Goal: Information Seeking & Learning: Learn about a topic

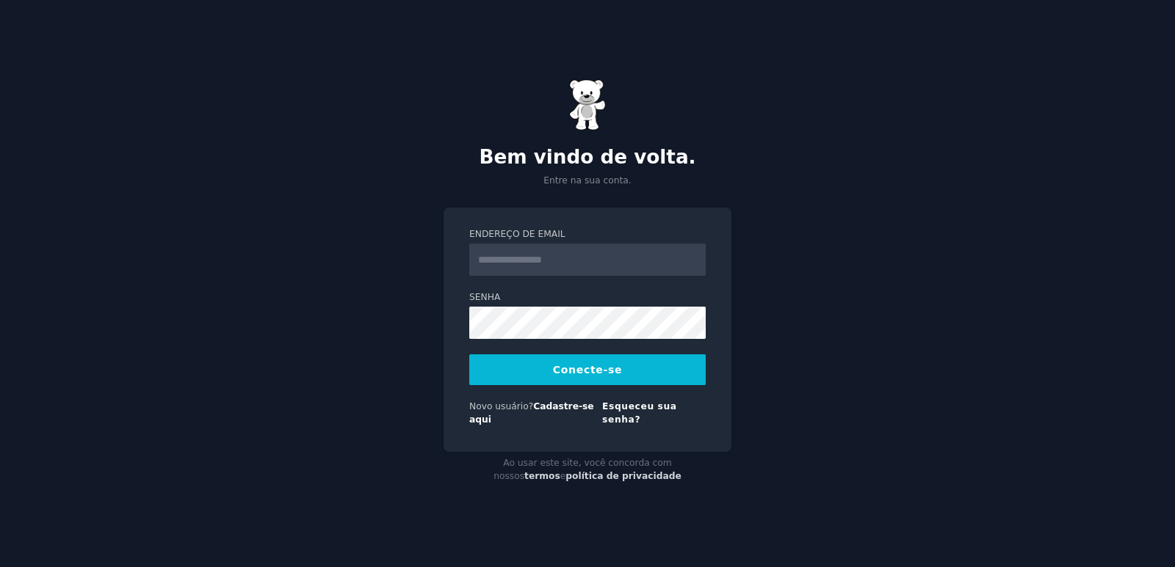
type input "**********"
click at [469, 355] on button "Conecte-se" at bounding box center [587, 370] width 236 height 31
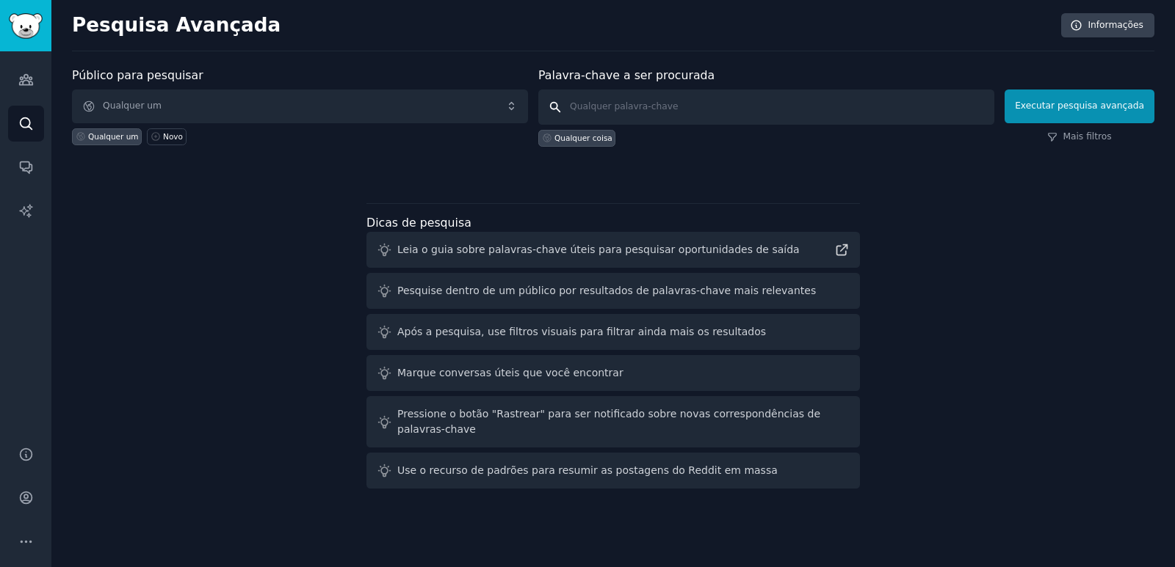
click at [721, 97] on input "text" at bounding box center [766, 107] width 456 height 35
type input "no code"
click button "Executar pesquisa avançada" at bounding box center [1079, 107] width 150 height 34
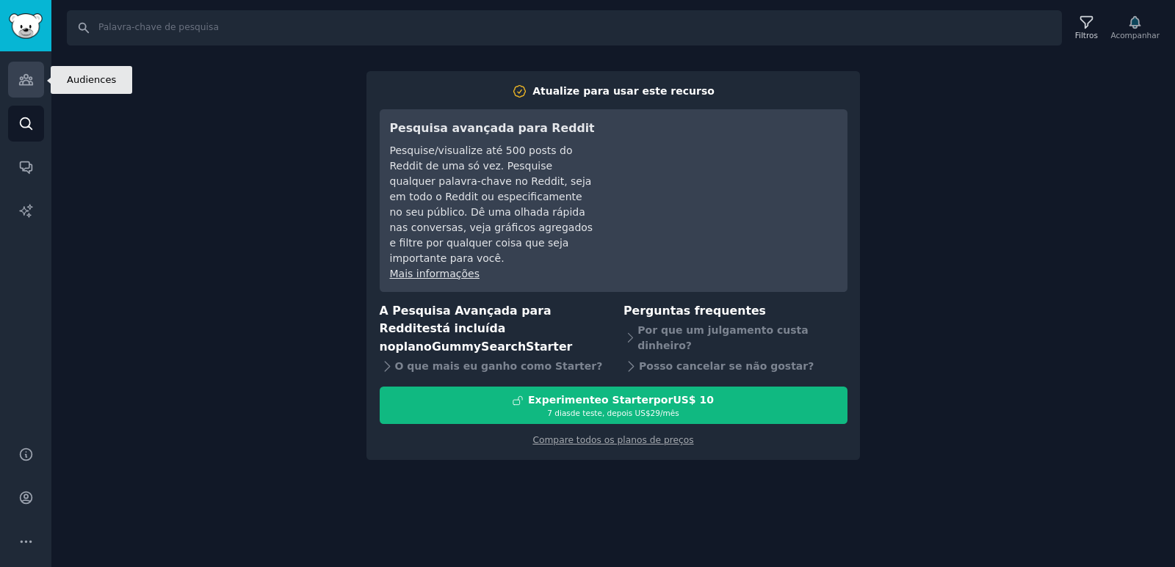
click at [23, 77] on icon "Barra lateral" at bounding box center [25, 80] width 13 height 10
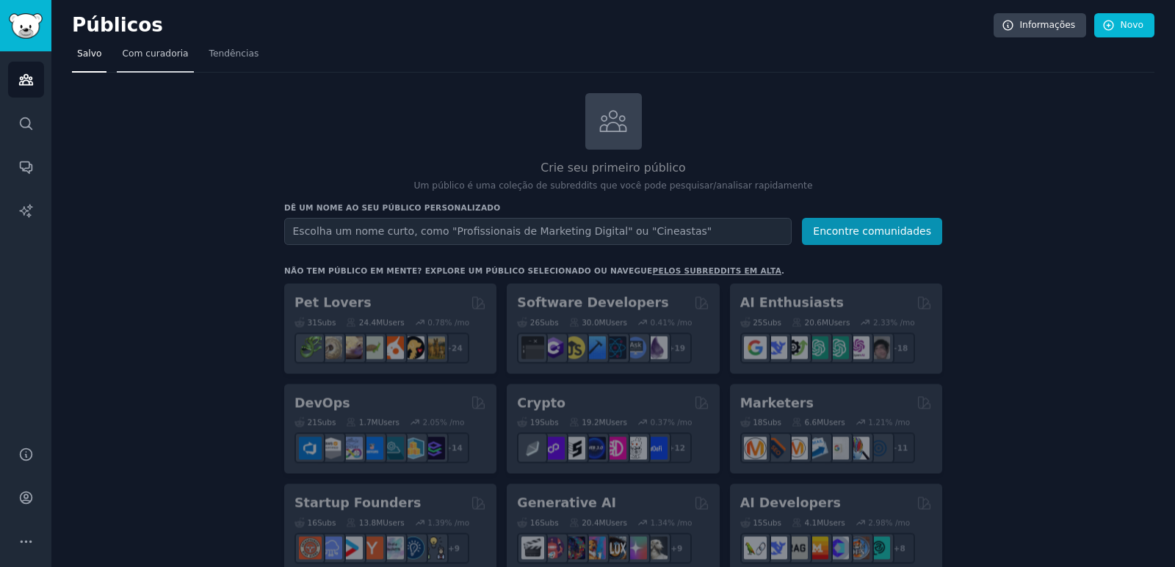
click at [165, 53] on font "Com curadoria" at bounding box center [155, 53] width 66 height 10
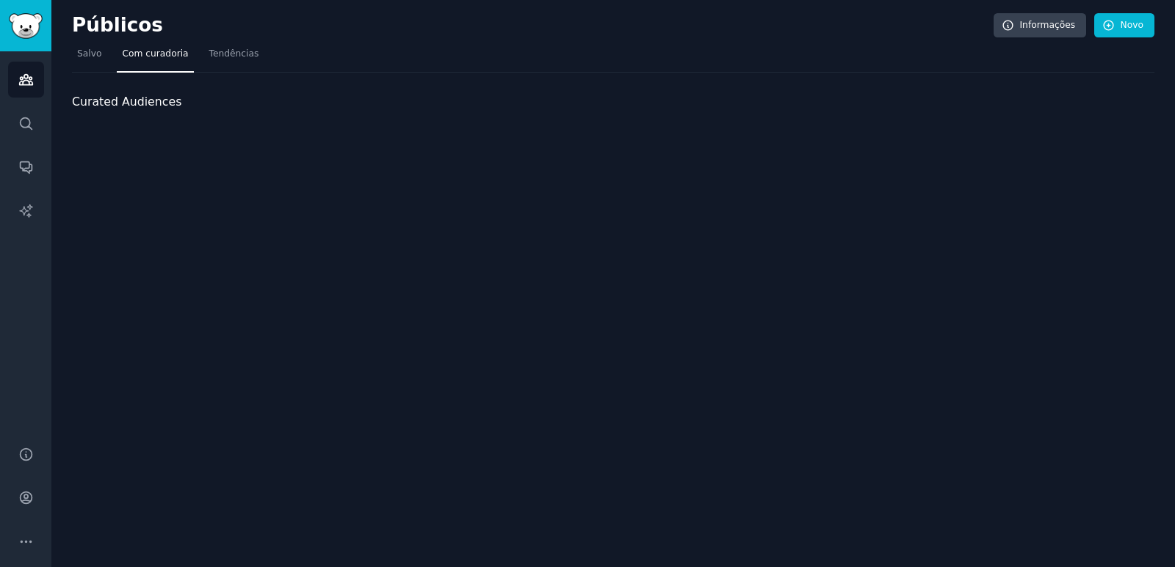
click at [256, 48] on nav "Salvo Com curadoria Tendências" at bounding box center [613, 58] width 1082 height 30
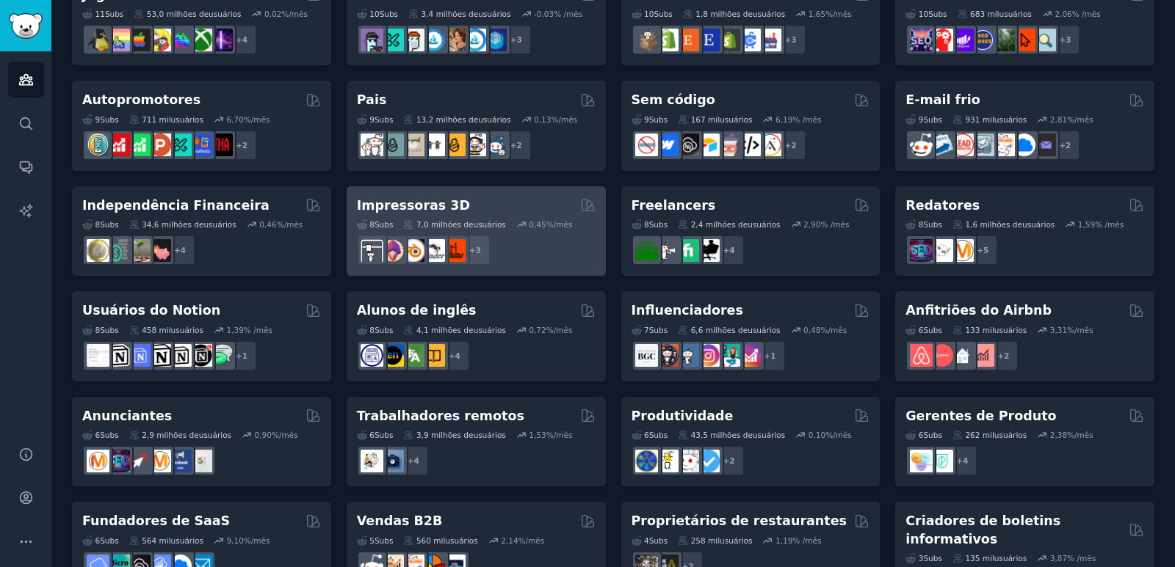
scroll to position [607, 0]
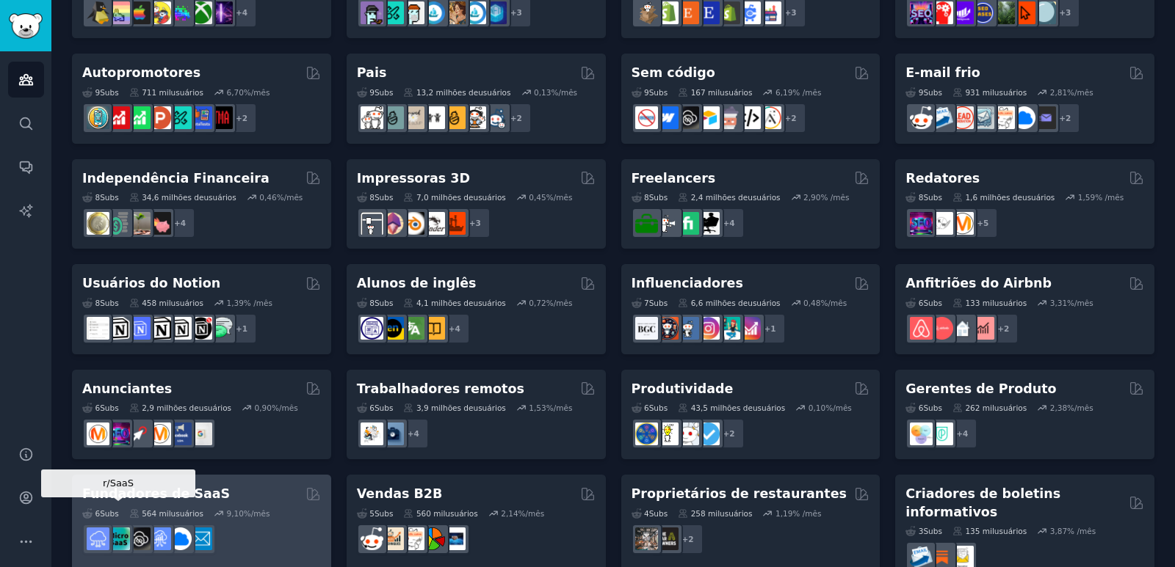
click at [119, 528] on img at bounding box center [118, 539] width 23 height 23
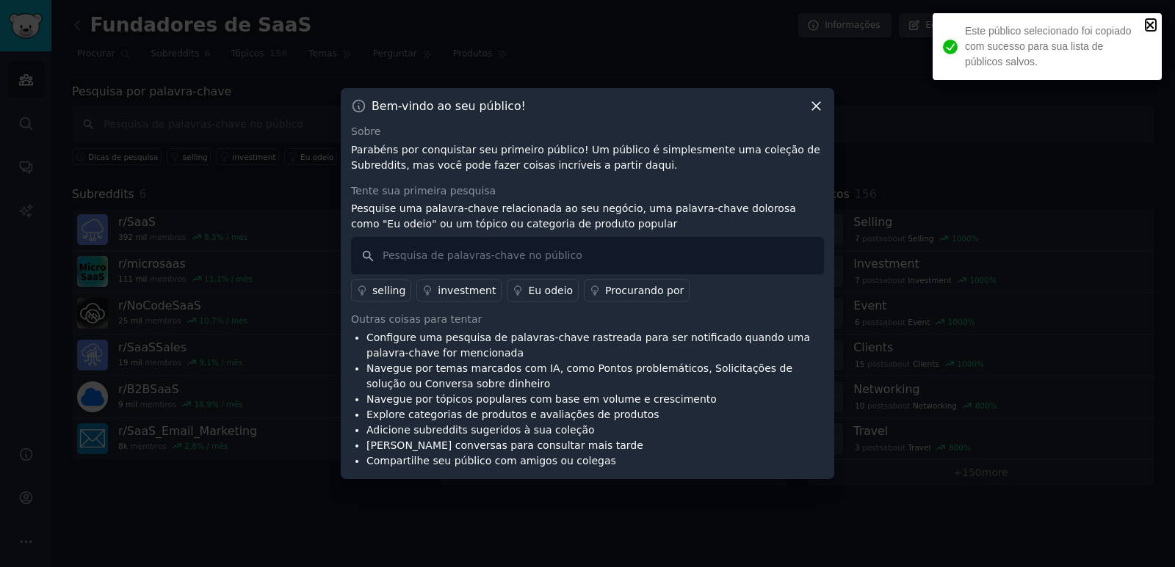
click at [1153, 26] on icon "fechar" at bounding box center [1150, 25] width 10 height 12
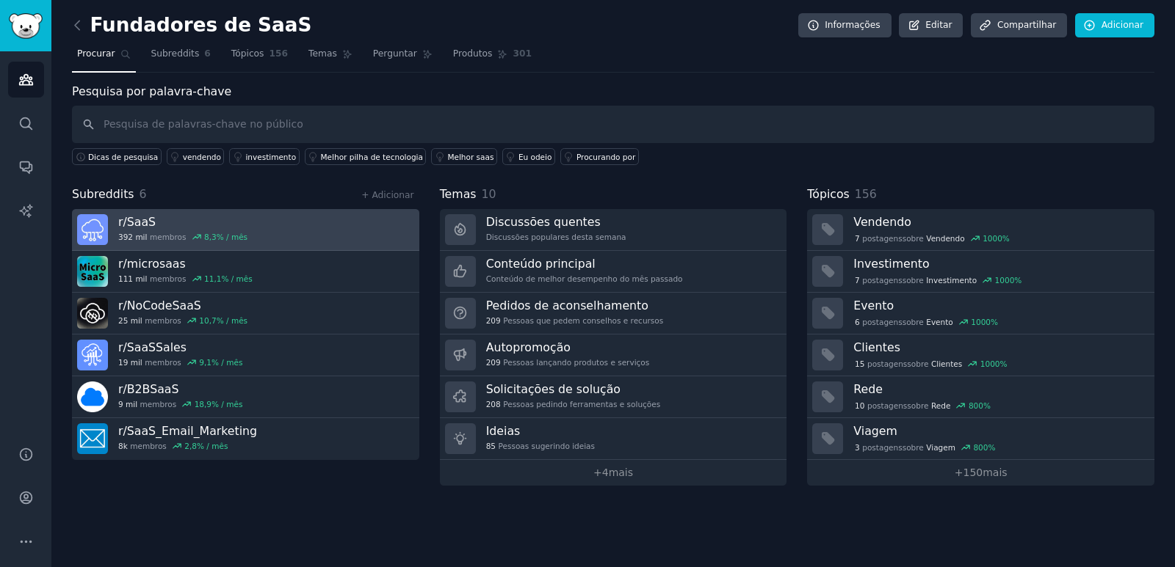
click at [127, 223] on font "r/" at bounding box center [122, 222] width 9 height 14
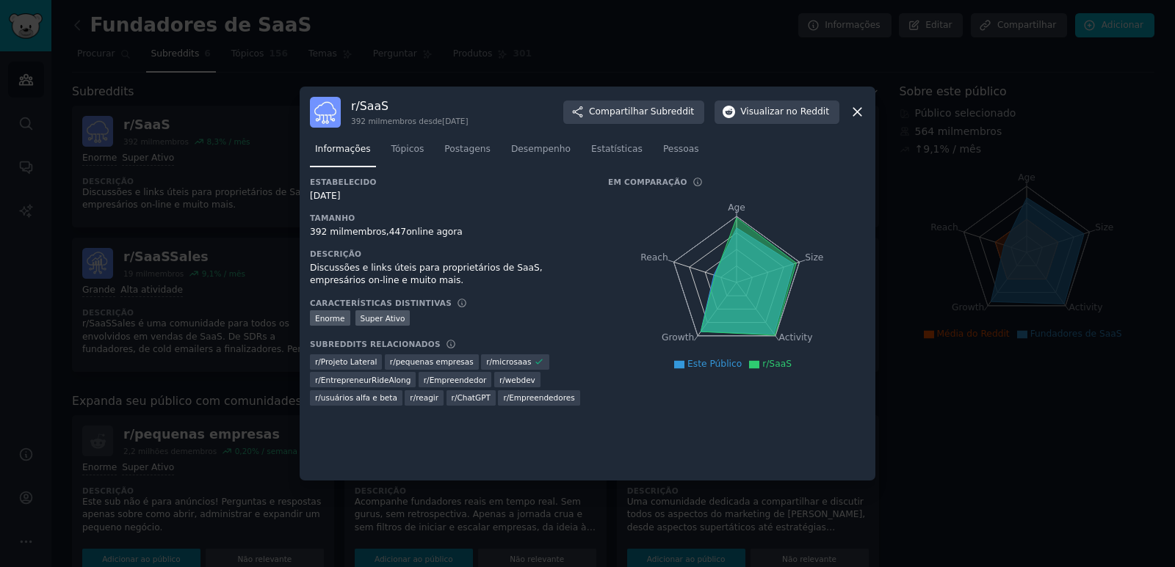
click at [858, 108] on icon at bounding box center [856, 111] width 15 height 15
